Goal: Transaction & Acquisition: Purchase product/service

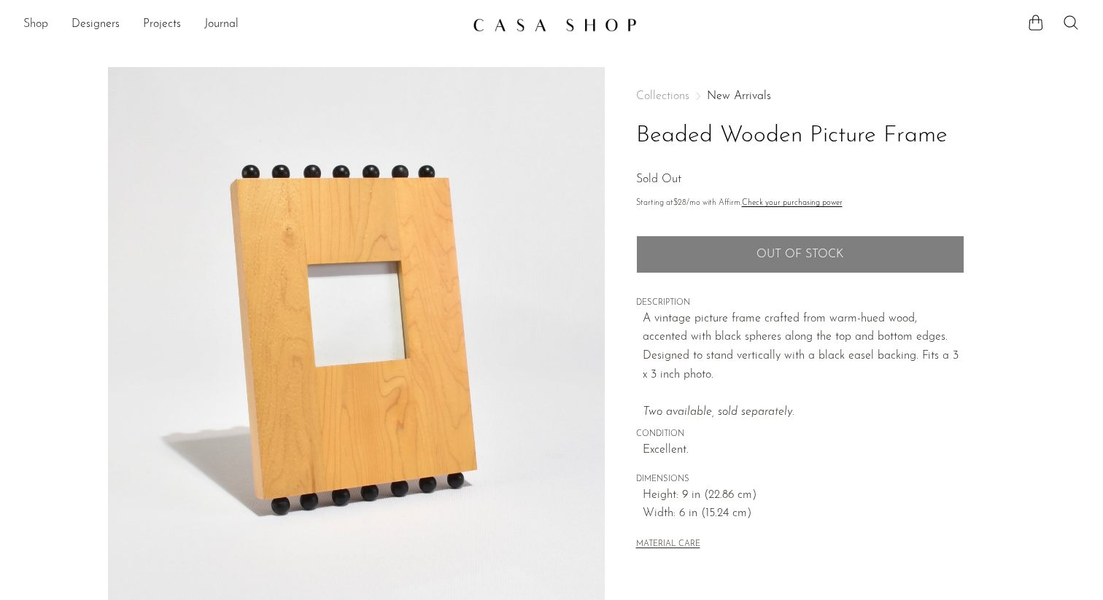
click at [34, 25] on link "Shop" at bounding box center [35, 24] width 25 height 19
click at [36, 23] on link "Shop" at bounding box center [35, 24] width 25 height 19
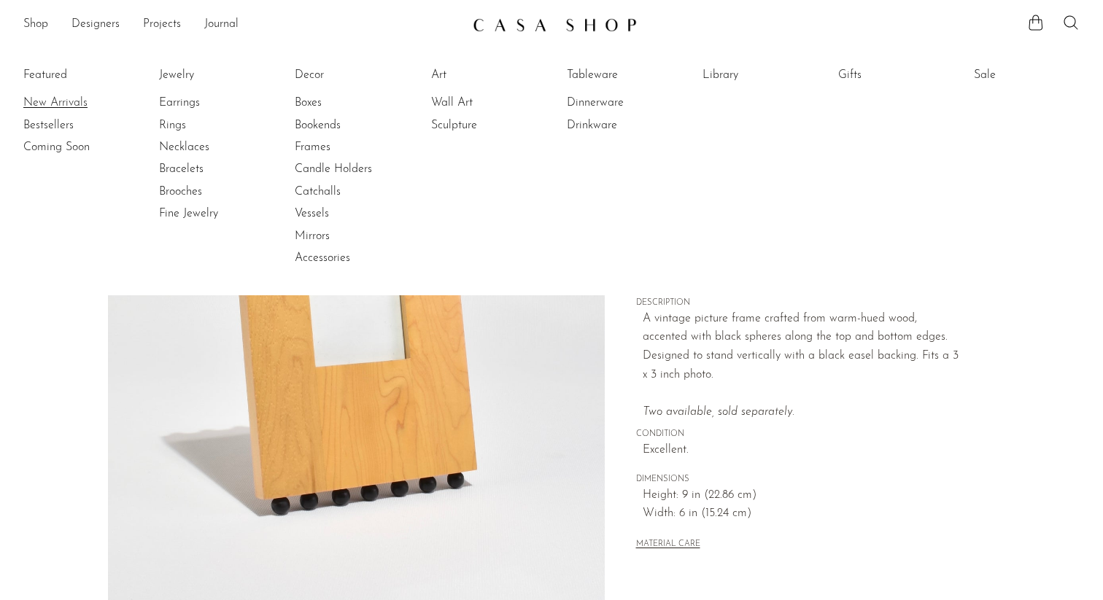
click at [51, 97] on link "New Arrivals" at bounding box center [77, 103] width 109 height 16
